Goal: Find contact information: Find specific fact

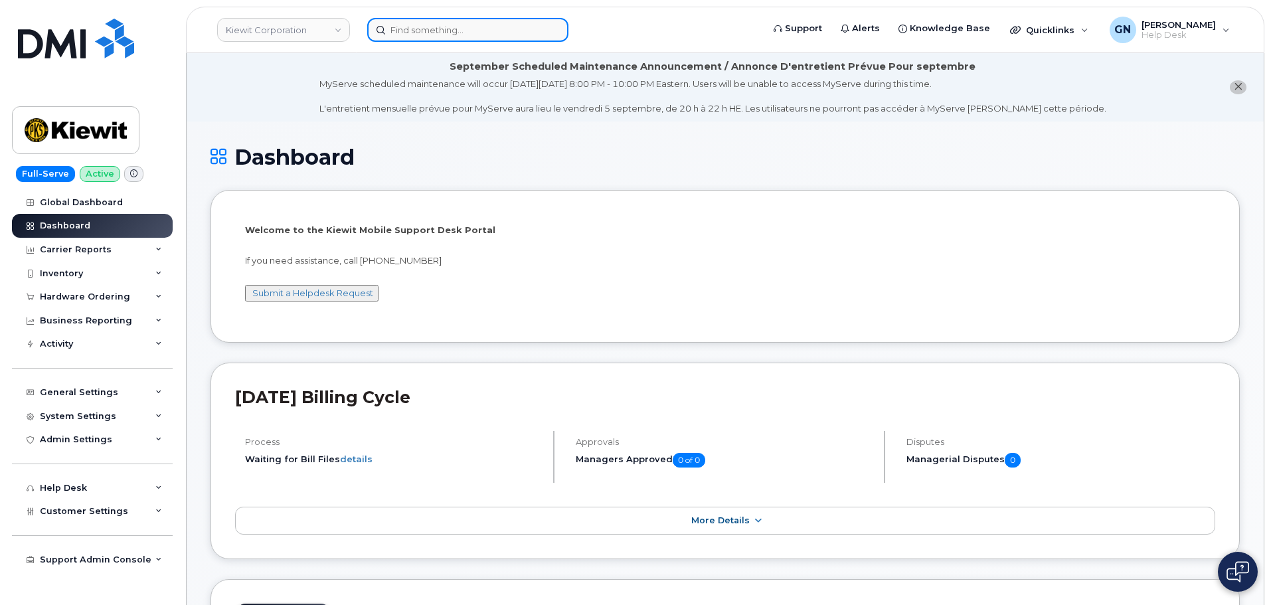
click at [434, 21] on input at bounding box center [467, 30] width 201 height 24
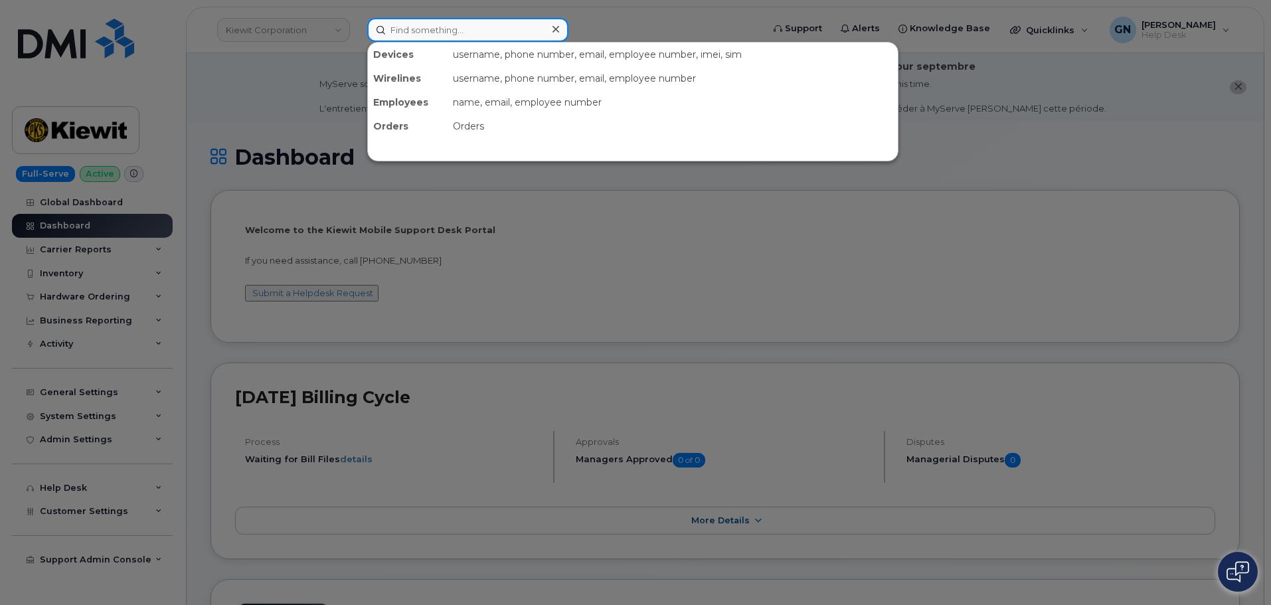
paste input "4588994490"
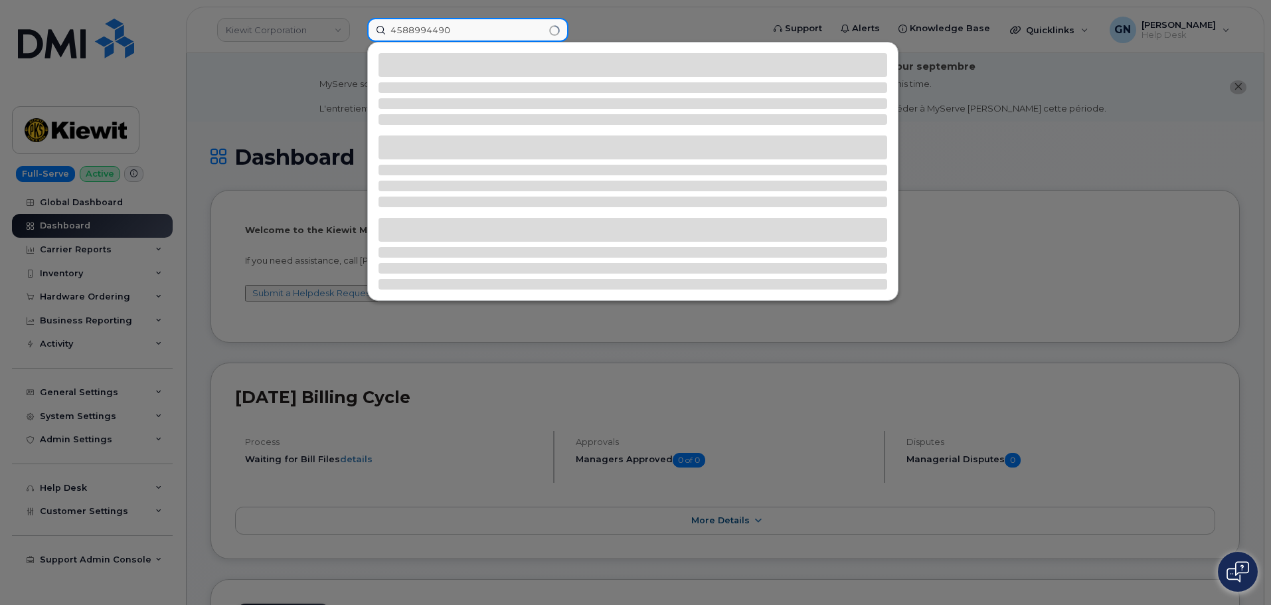
type input "4588994490"
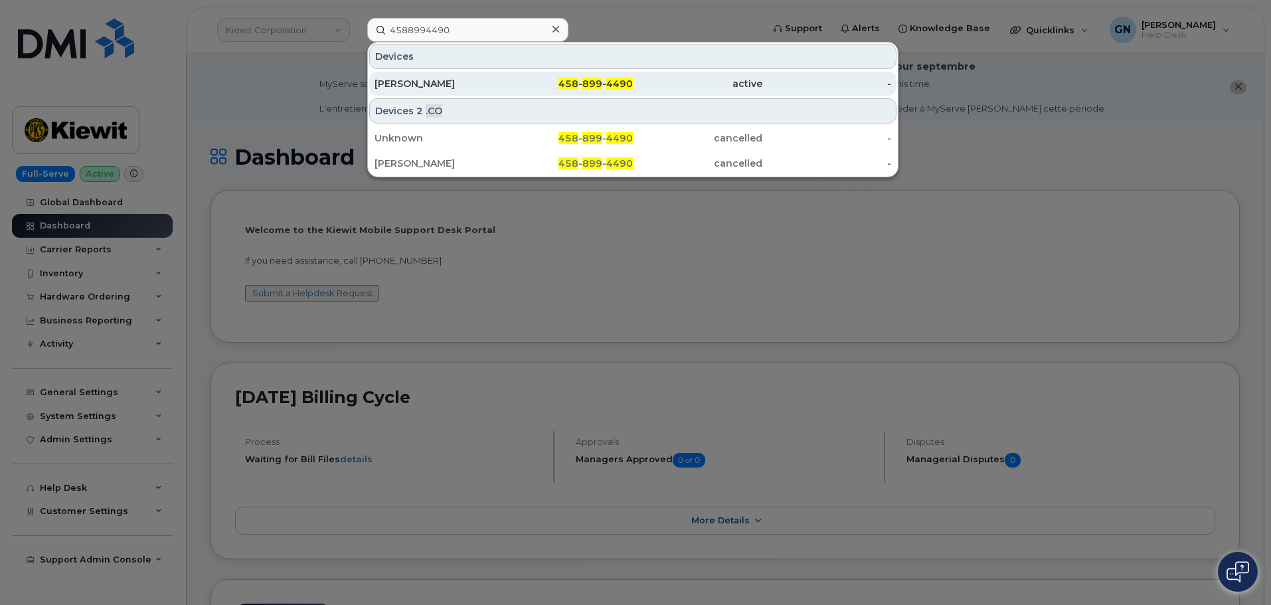
click at [546, 85] on div "458 - 899 - 4490" at bounding box center [568, 83] width 129 height 13
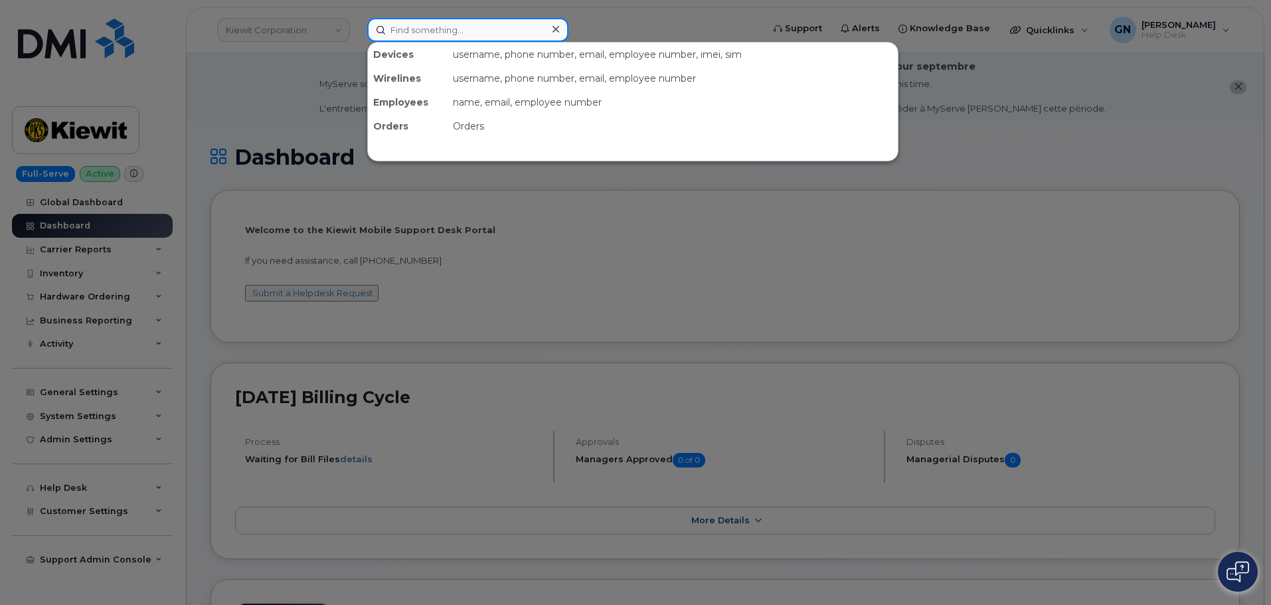
click at [422, 27] on input at bounding box center [467, 30] width 201 height 24
paste input "9127609564"
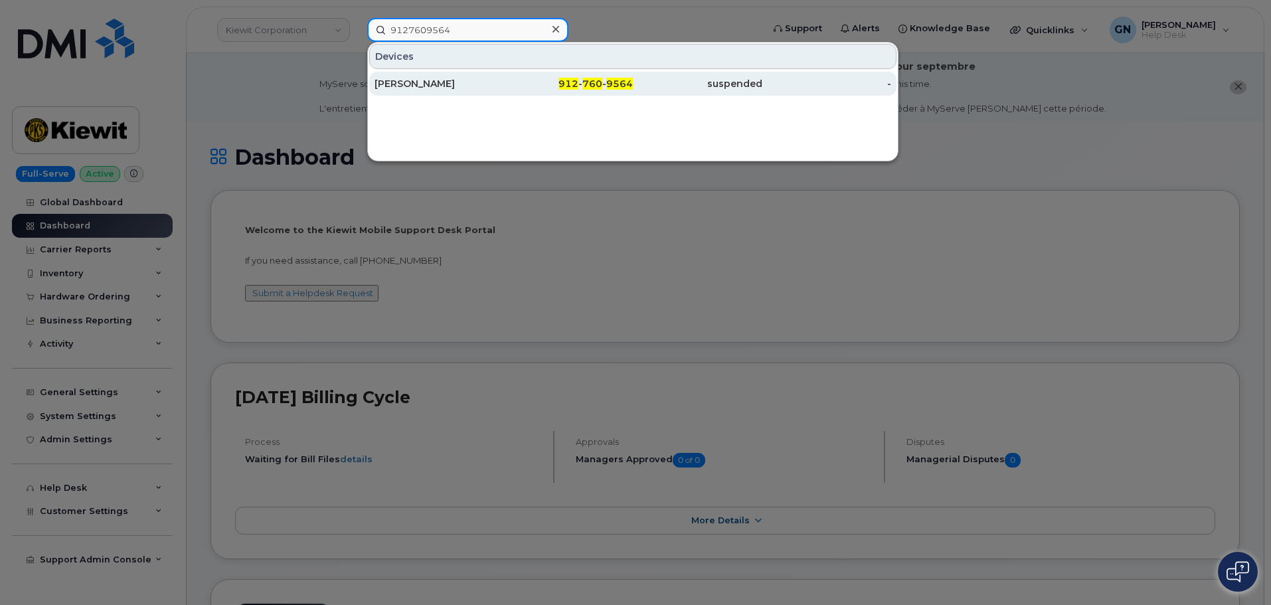
type input "9127609564"
click at [477, 86] on div "MICHAEL WOODS JR" at bounding box center [438, 83] width 129 height 13
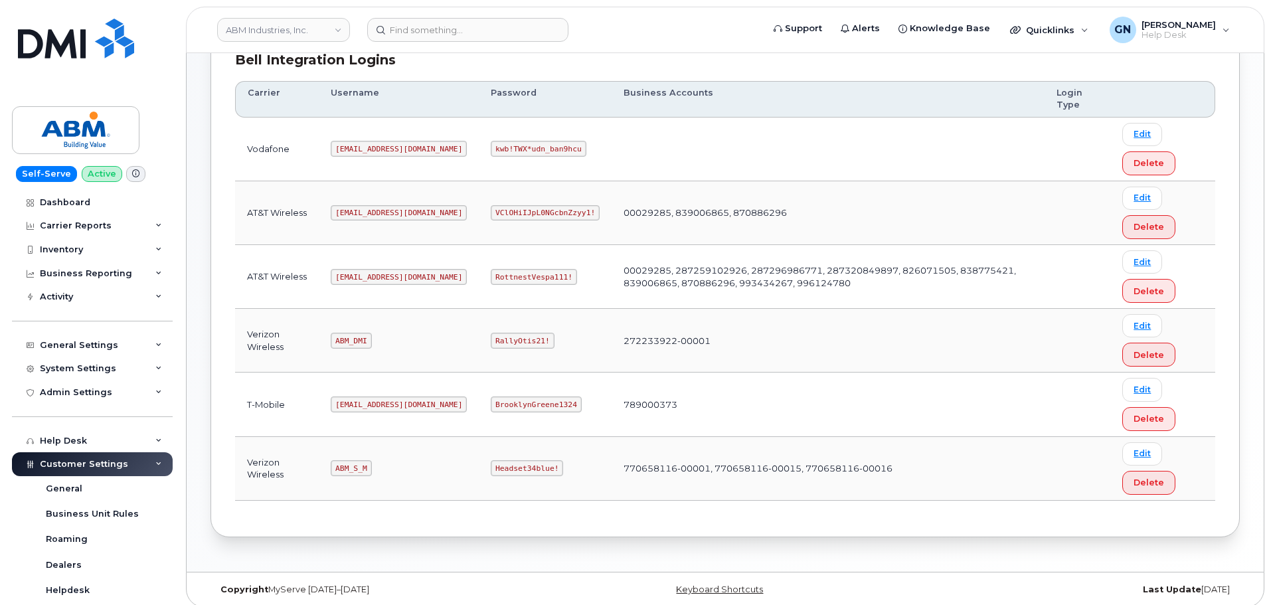
scroll to position [199, 0]
click at [365, 274] on code "abm@dminc.com" at bounding box center [399, 276] width 136 height 16
click at [365, 273] on code "abm@dminc.com" at bounding box center [399, 276] width 136 height 16
copy code "abm@dminc.com"
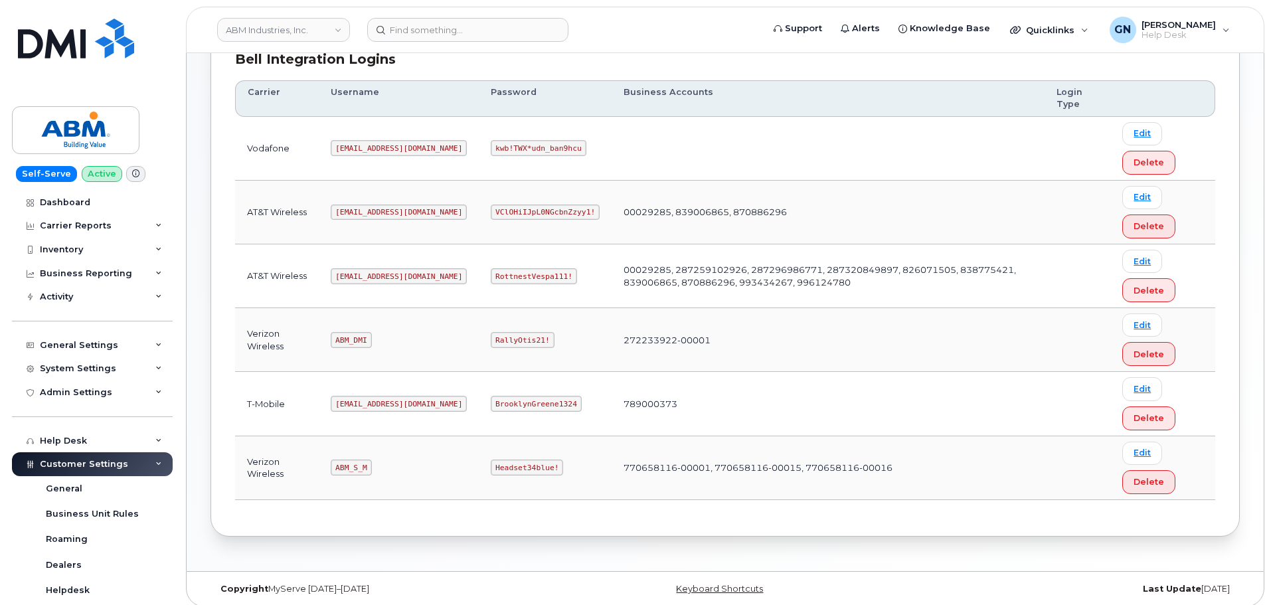
click at [491, 276] on code "RottnestVespa111!" at bounding box center [534, 276] width 86 height 16
copy code "RottnestVespa111!"
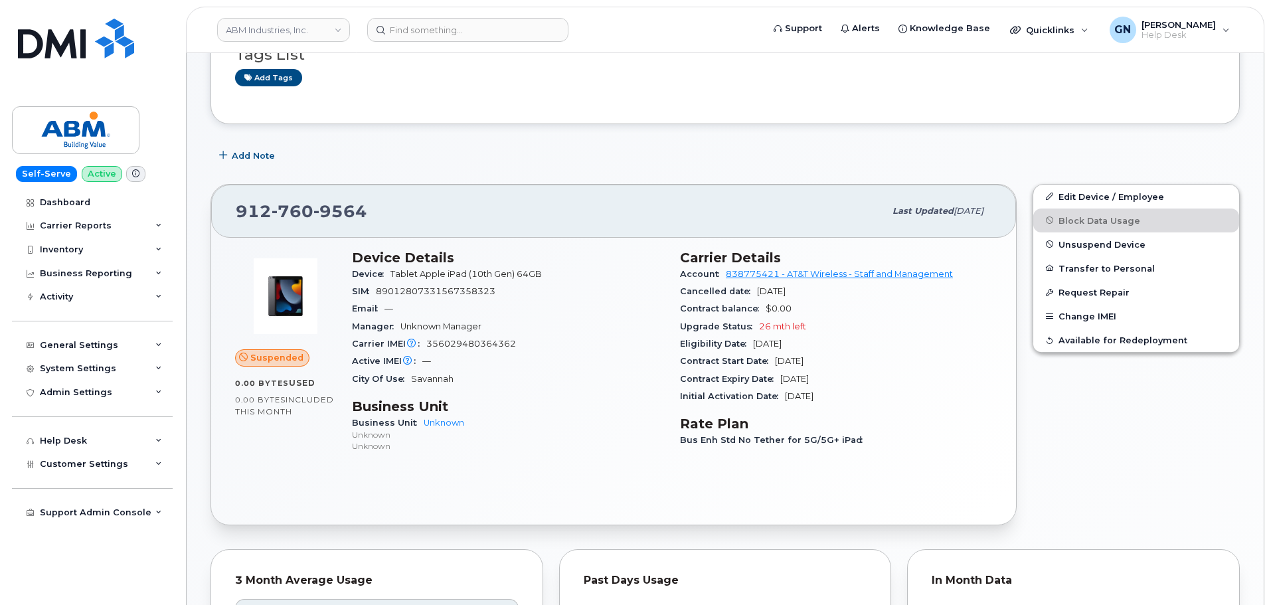
scroll to position [199, 0]
click at [79, 121] on img at bounding box center [76, 130] width 102 height 39
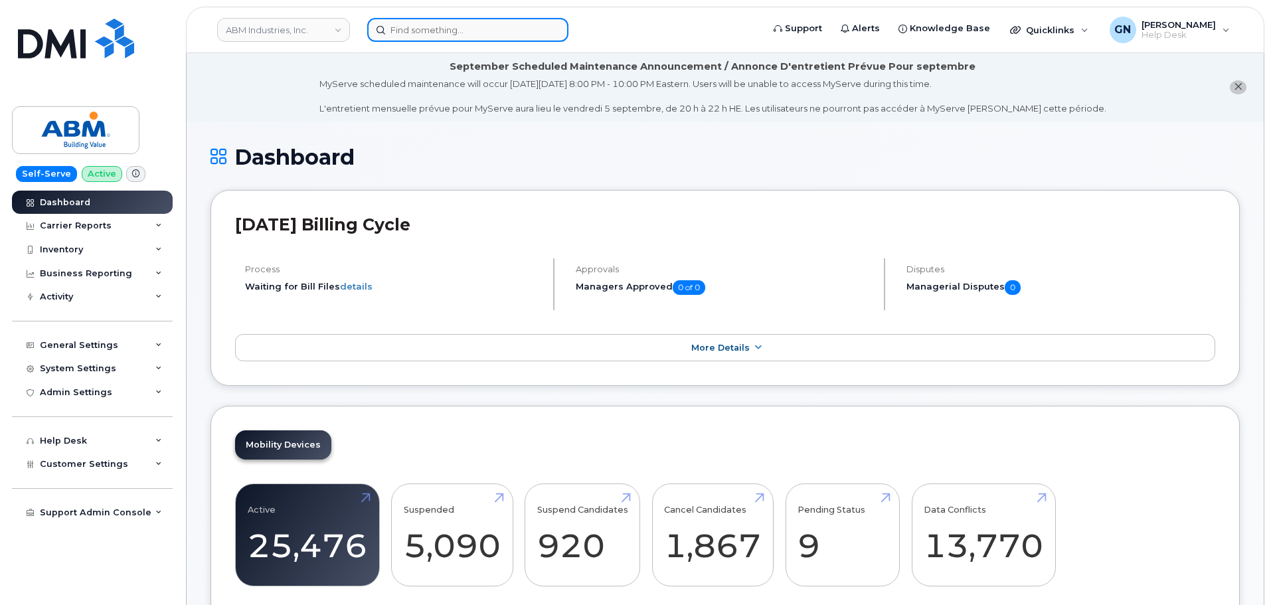
click at [414, 36] on input at bounding box center [467, 30] width 201 height 24
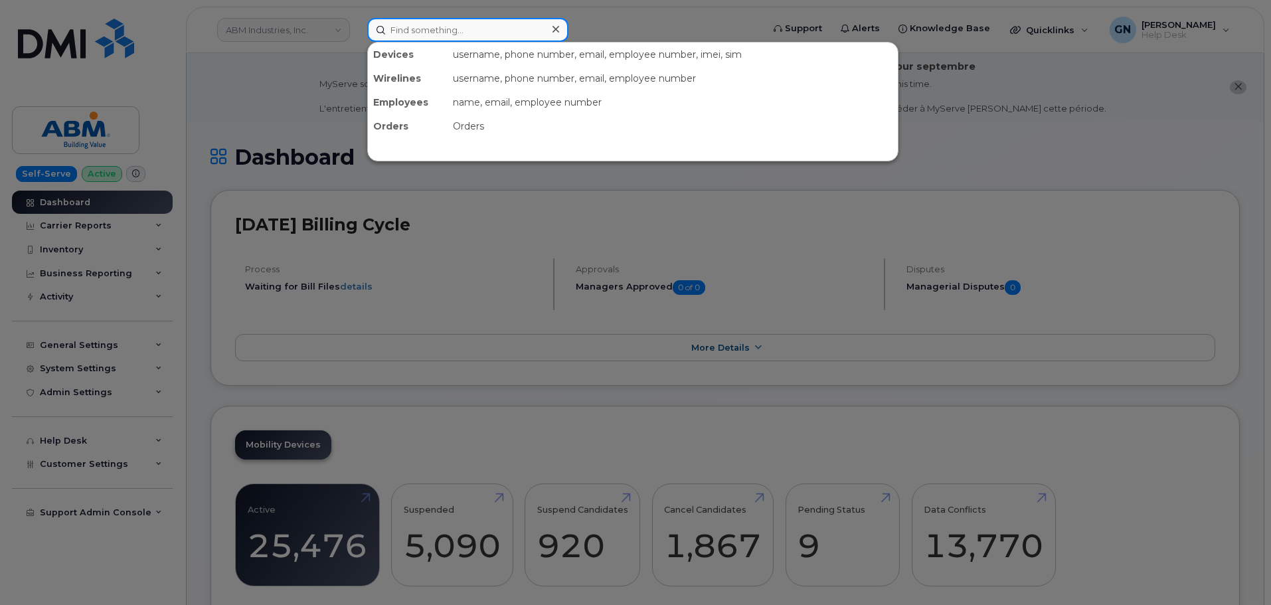
paste input "7807772775"
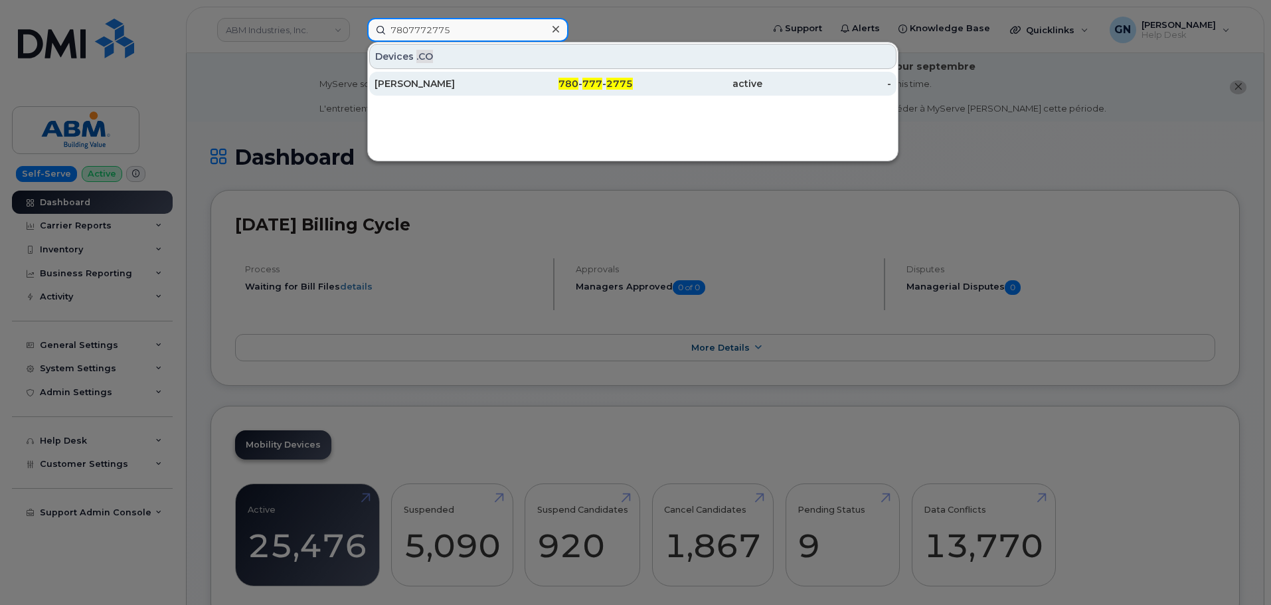
type input "7807772775"
click at [538, 80] on div "780 - 777 - 2775" at bounding box center [568, 83] width 129 height 13
